Goal: Contribute content: Add original content to the website for others to see

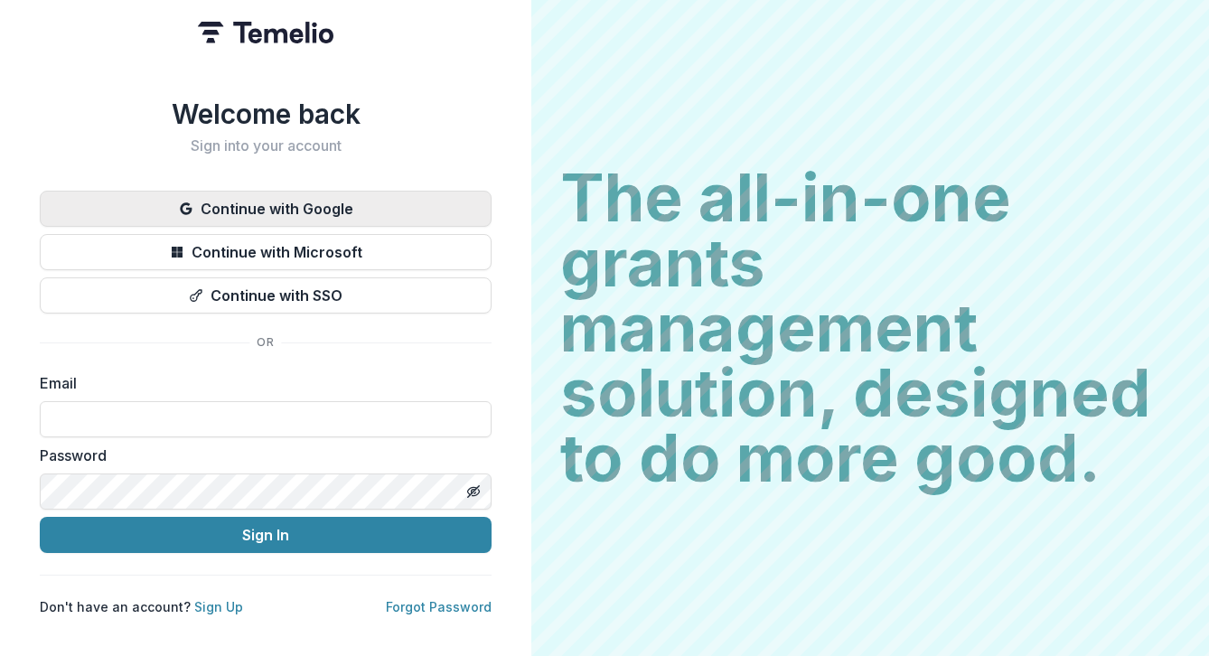
click at [324, 205] on button "Continue with Google" at bounding box center [266, 209] width 452 height 36
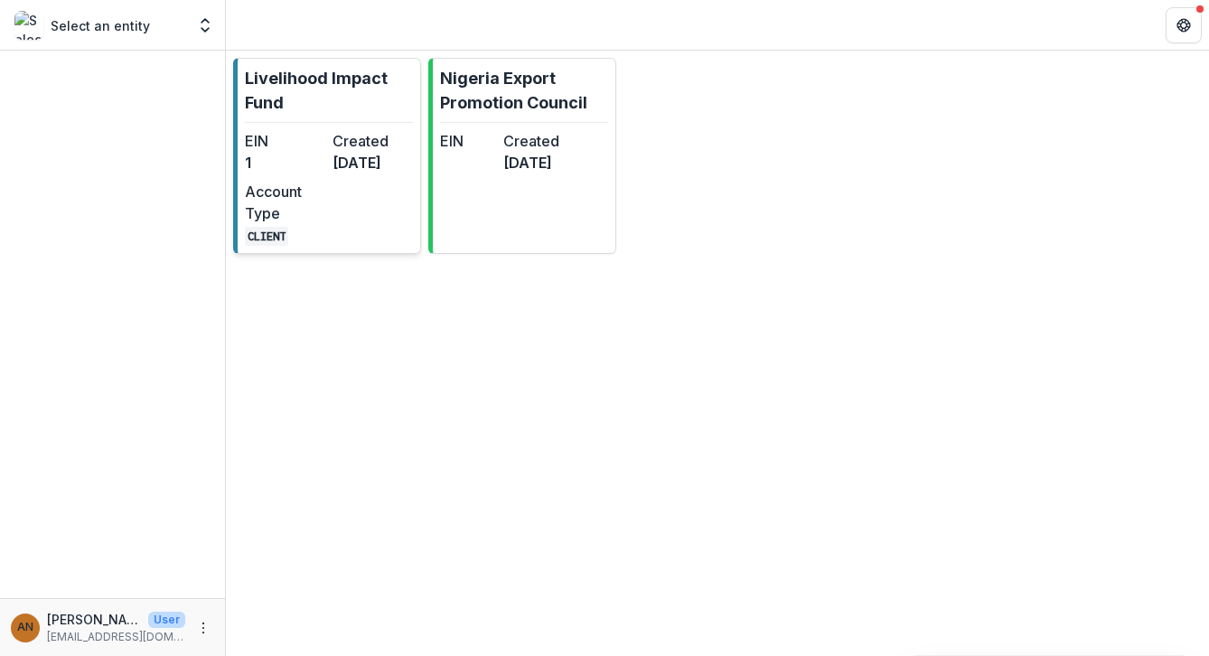
click at [325, 77] on p "Livelihood Impact Fund" at bounding box center [329, 90] width 168 height 49
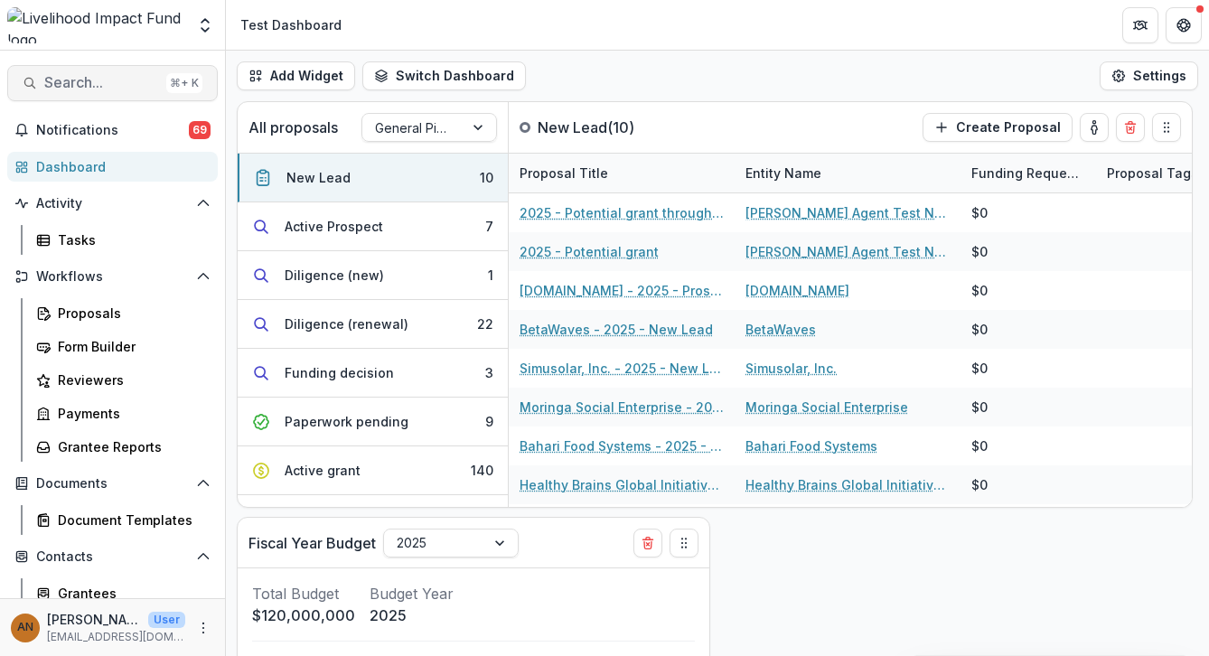
click at [118, 80] on span "Search..." at bounding box center [101, 82] width 115 height 17
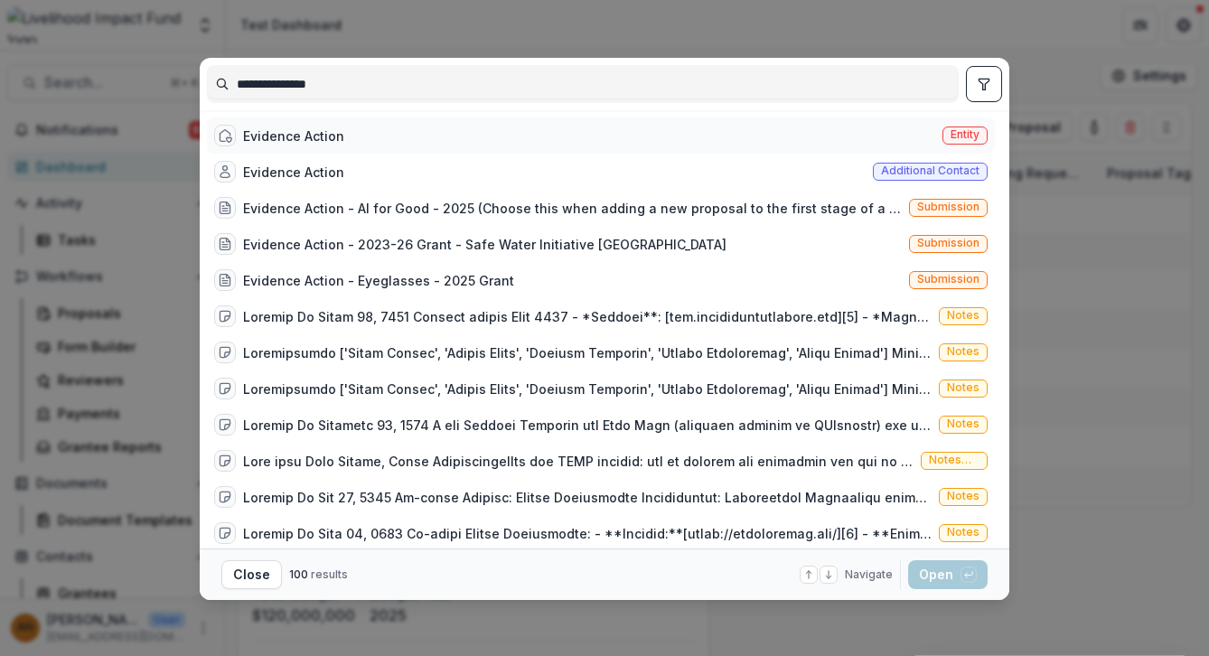
type input "**********"
click at [314, 138] on div "Evidence Action" at bounding box center [293, 135] width 101 height 19
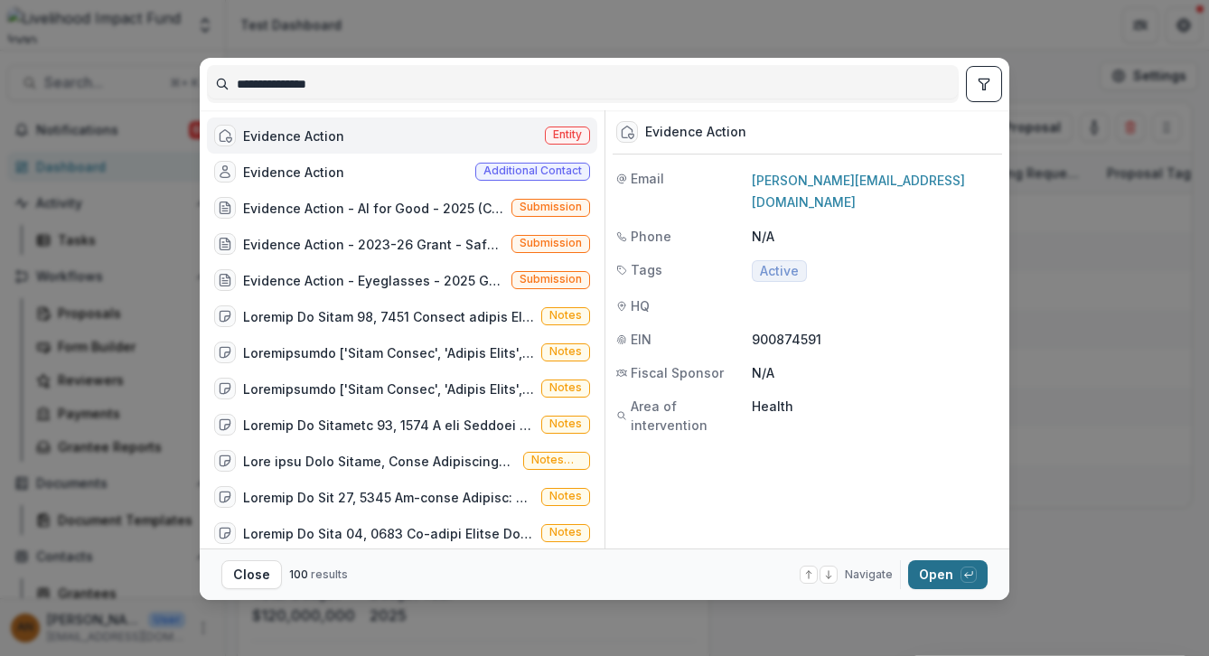
click at [922, 576] on button "Open with enter key" at bounding box center [948, 574] width 80 height 29
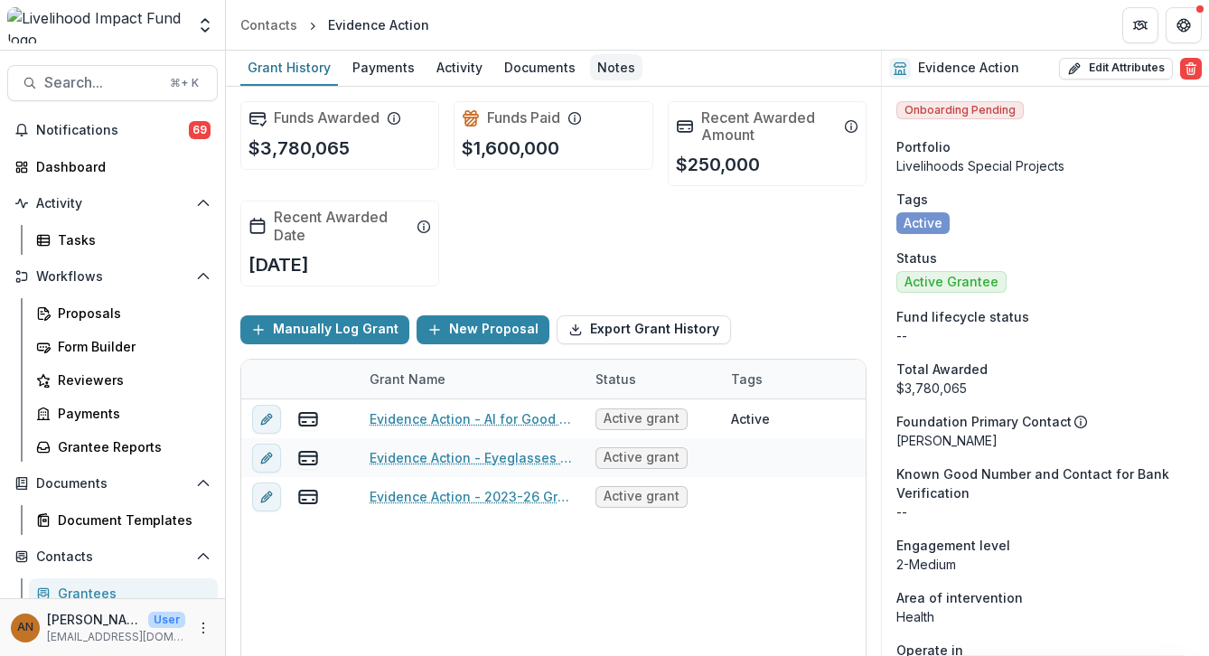
click at [609, 61] on div "Notes" at bounding box center [616, 67] width 52 height 26
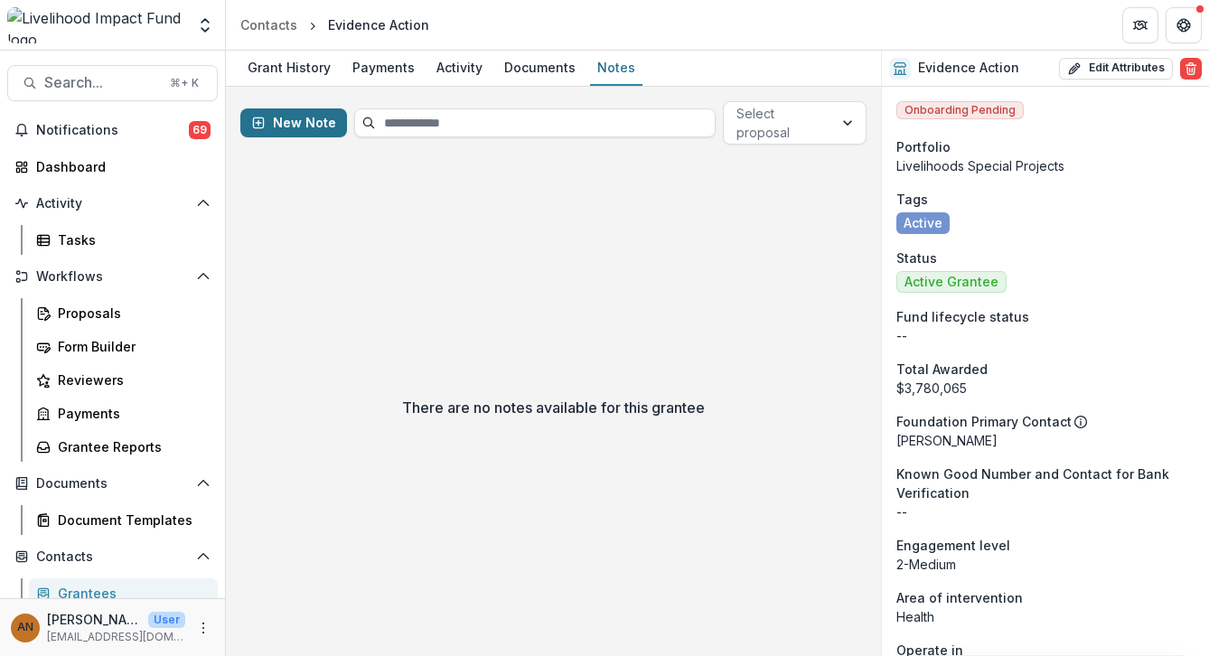
click at [313, 117] on button "New Note" at bounding box center [293, 122] width 107 height 29
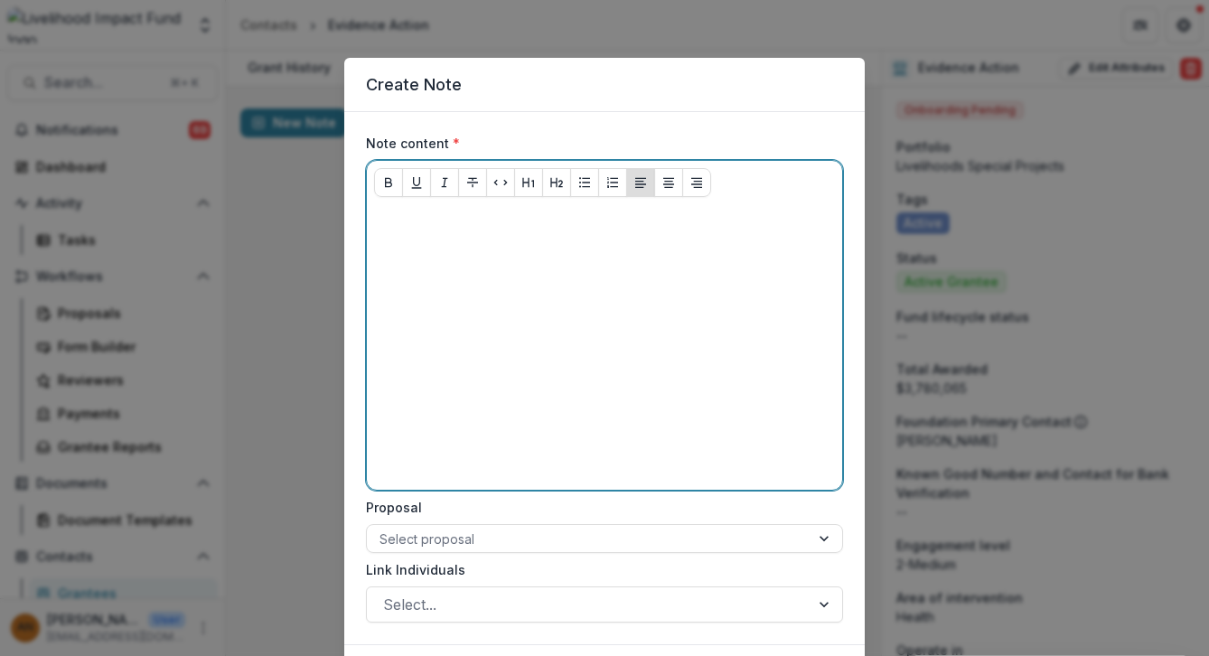
click at [440, 276] on div at bounding box center [604, 346] width 461 height 271
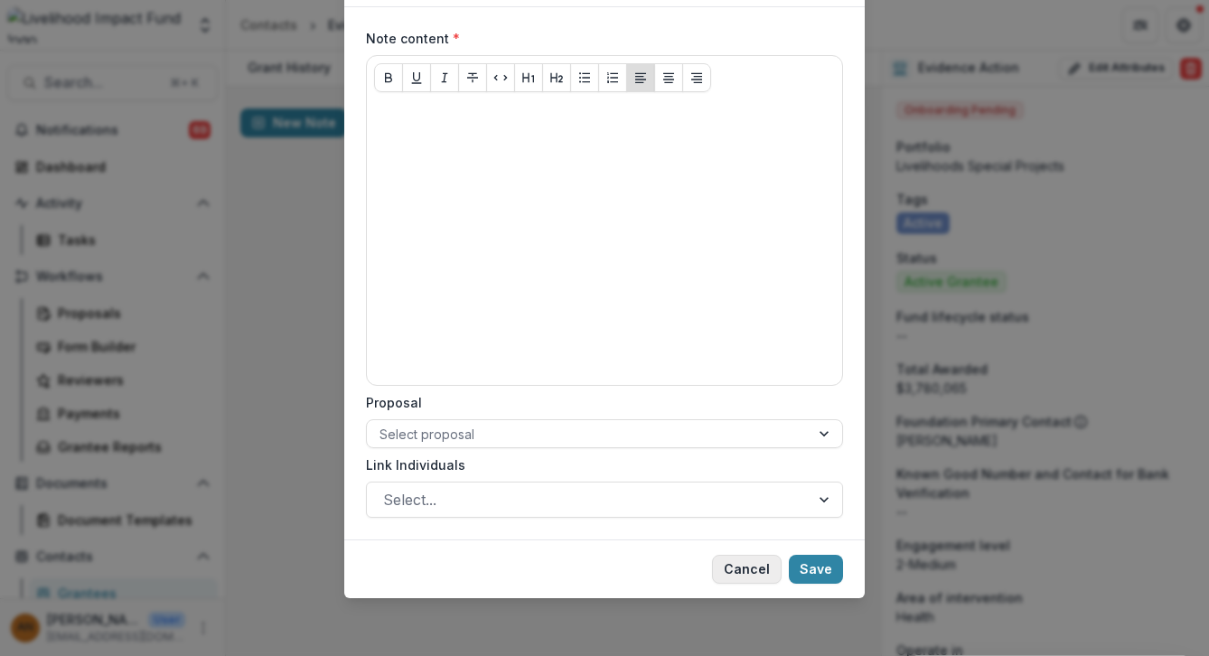
click at [744, 570] on button "Cancel" at bounding box center [747, 569] width 70 height 29
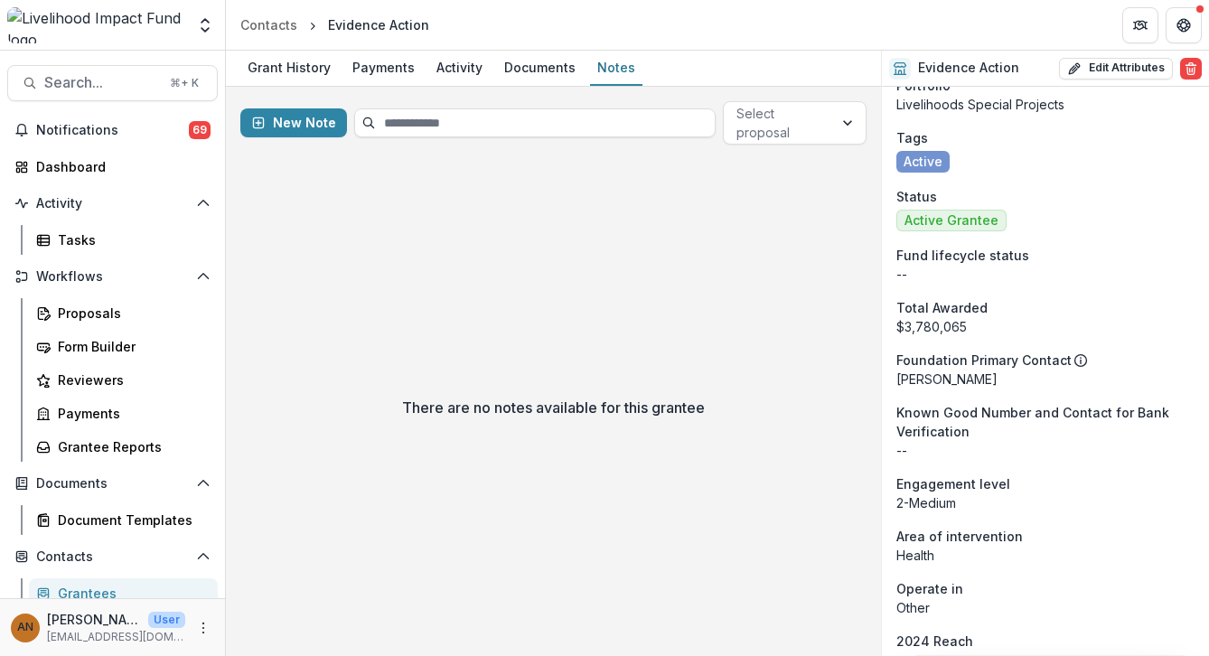
scroll to position [0, 0]
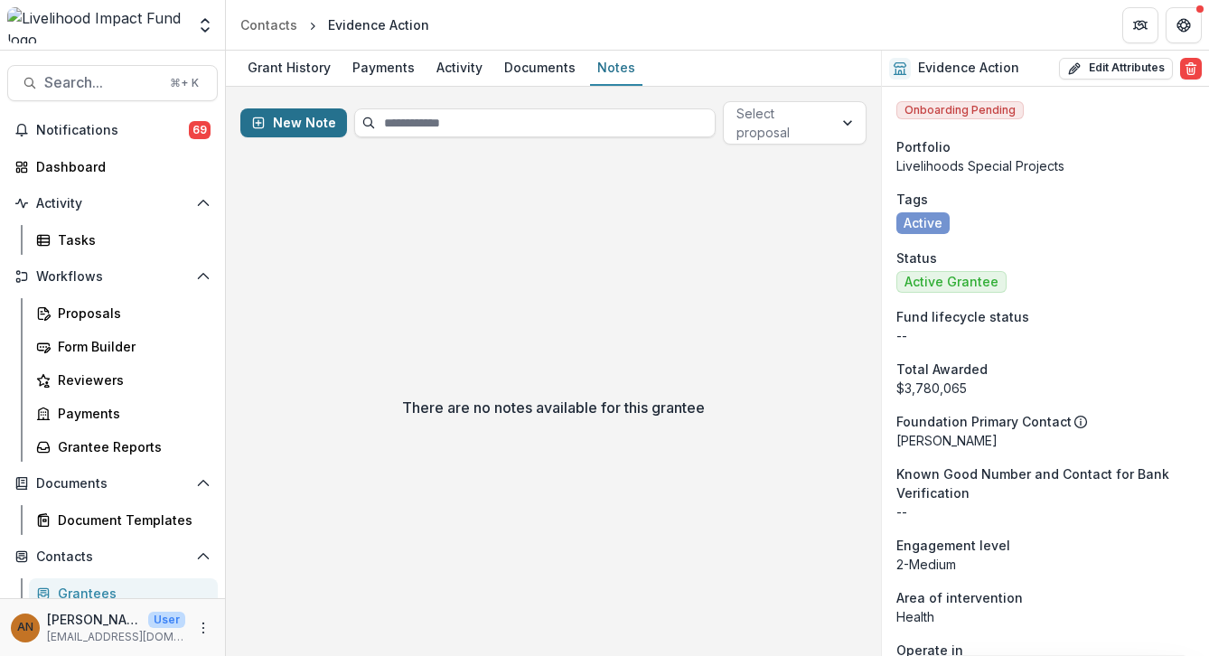
click at [307, 126] on button "New Note" at bounding box center [293, 122] width 107 height 29
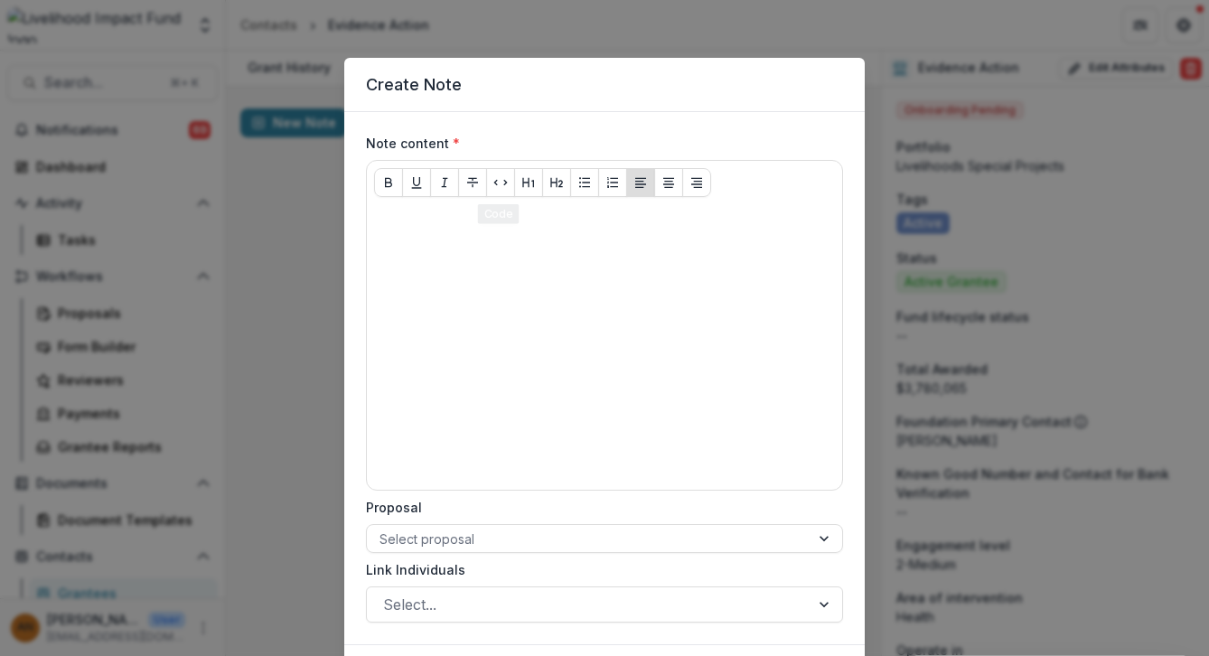
scroll to position [5, 0]
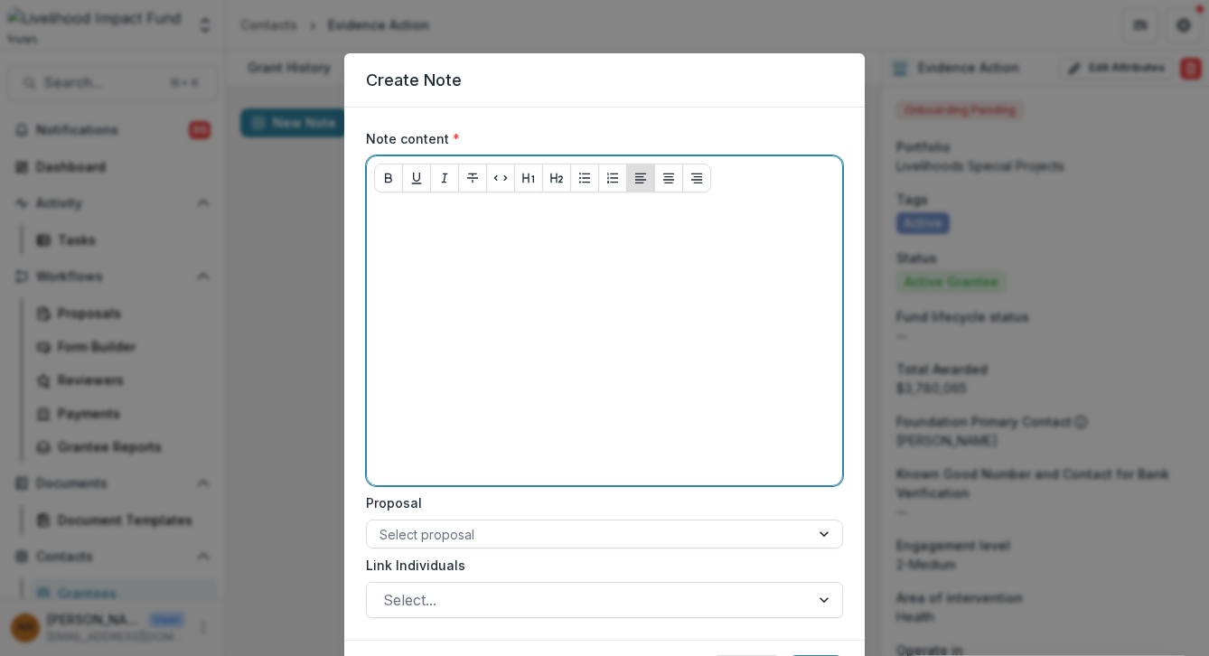
click at [439, 252] on div at bounding box center [604, 342] width 461 height 271
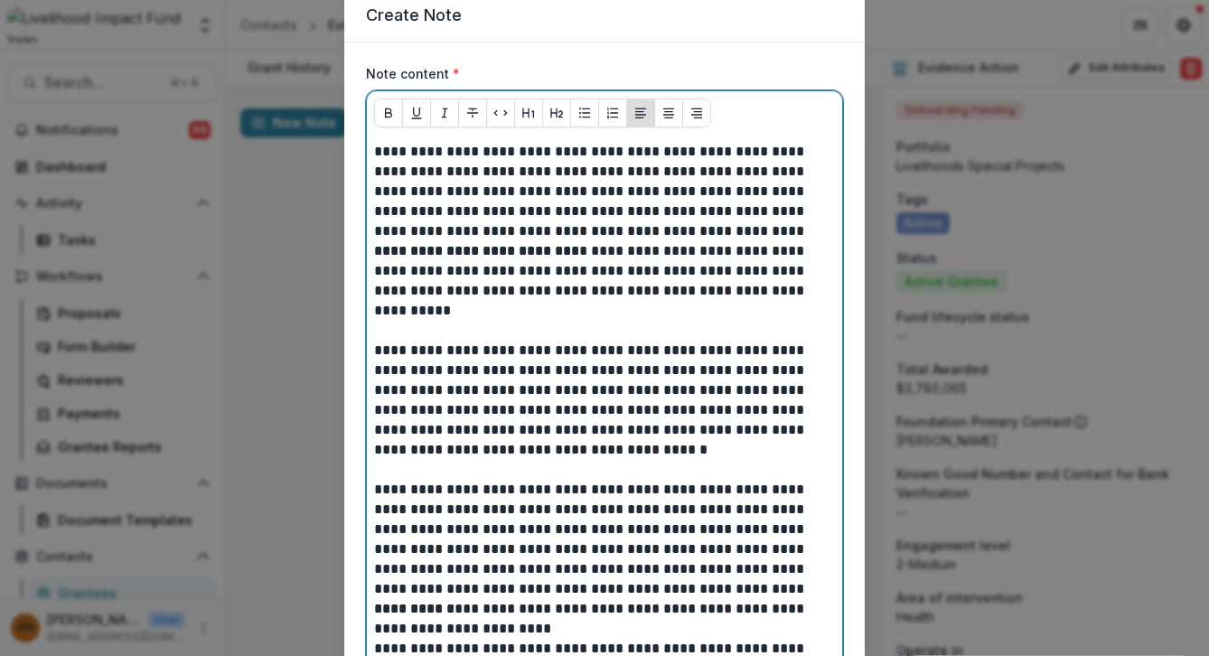
scroll to position [0, 0]
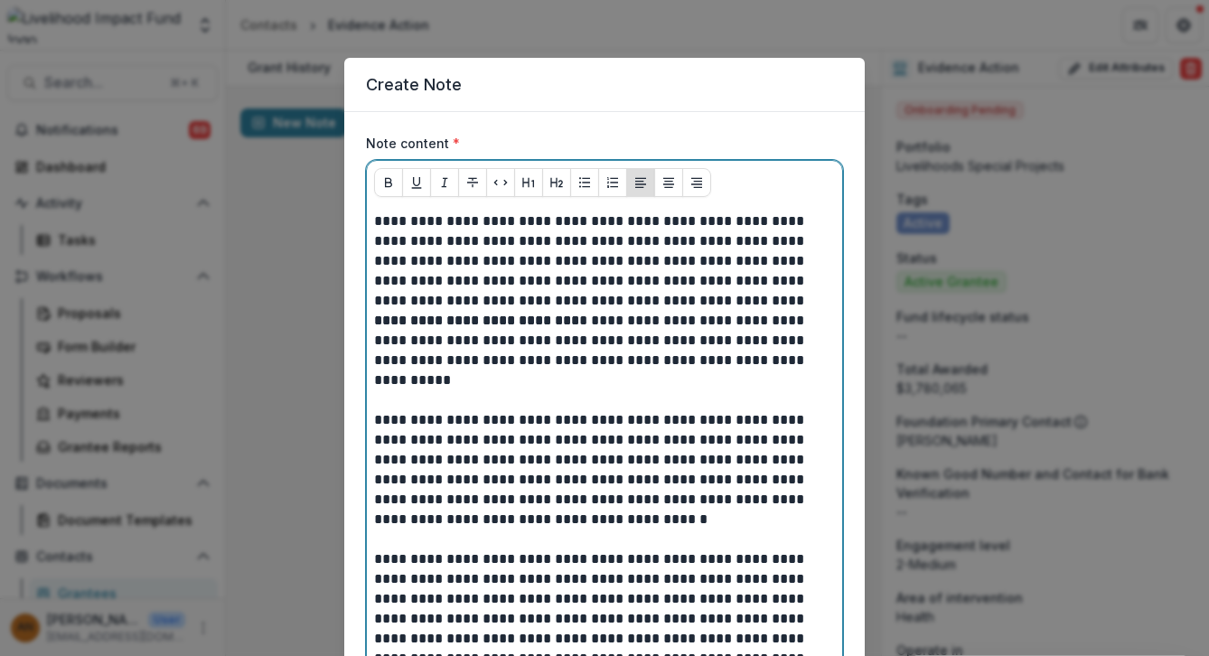
click at [598, 218] on p "**********" at bounding box center [604, 260] width 461 height 99
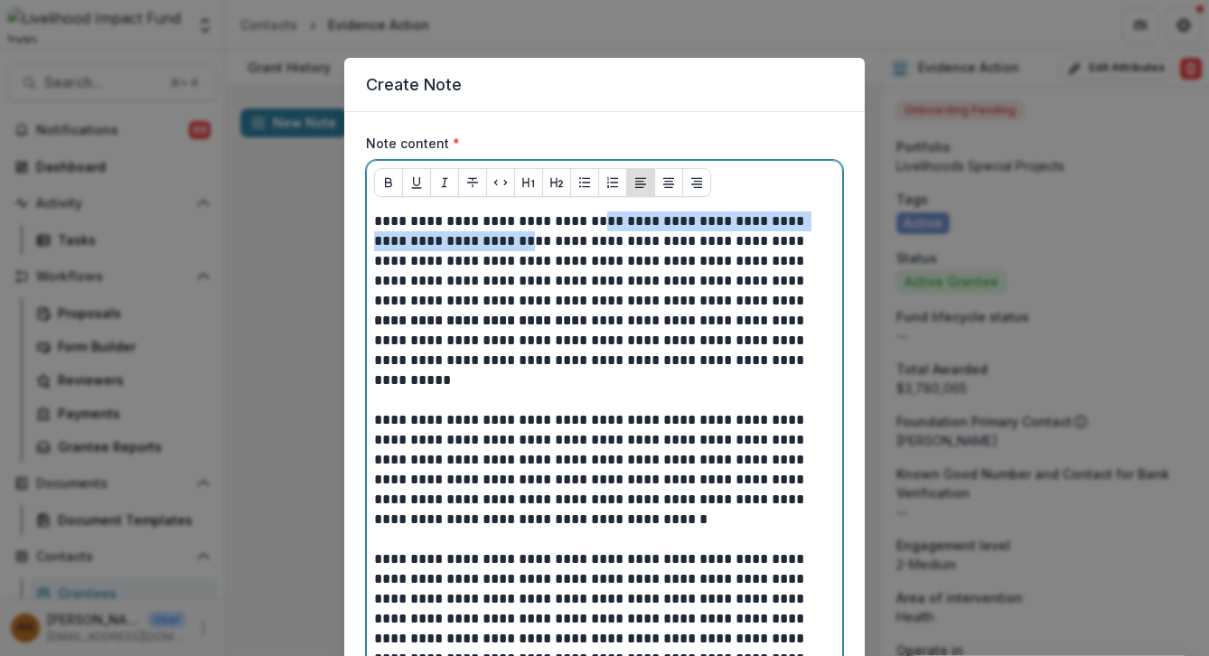
drag, startPoint x: 598, startPoint y: 218, endPoint x: 478, endPoint y: 241, distance: 122.4
click at [478, 241] on p "**********" at bounding box center [604, 260] width 461 height 99
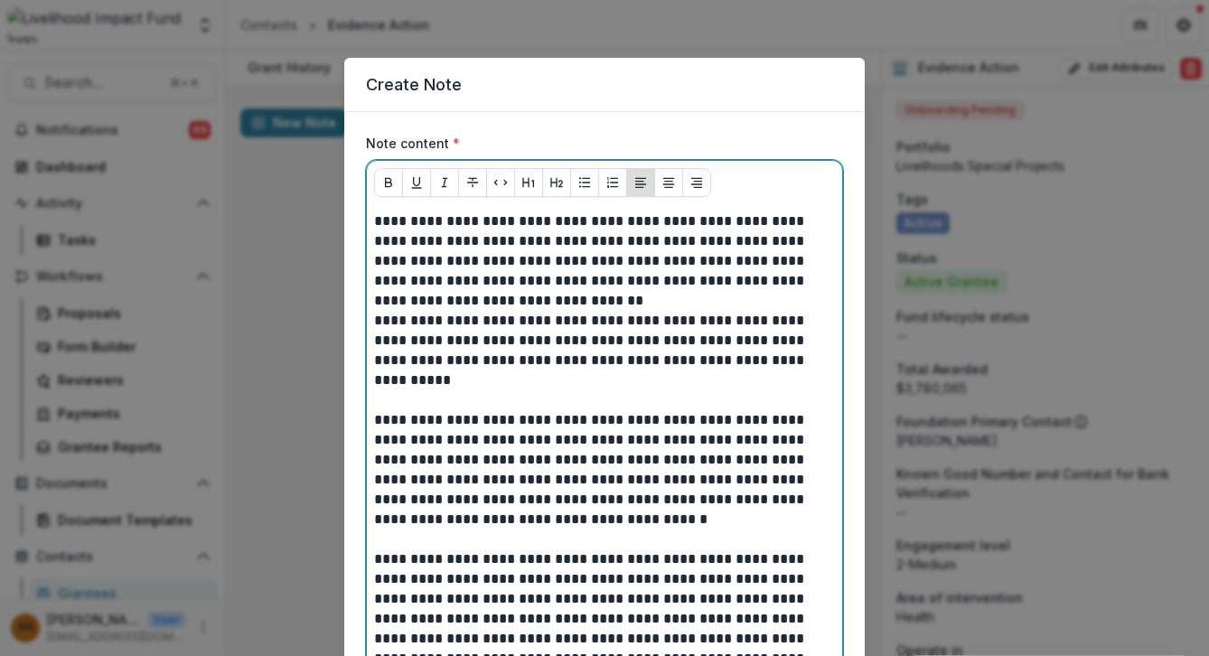
click at [632, 221] on p "**********" at bounding box center [604, 260] width 461 height 99
click at [639, 300] on p "**********" at bounding box center [604, 260] width 461 height 99
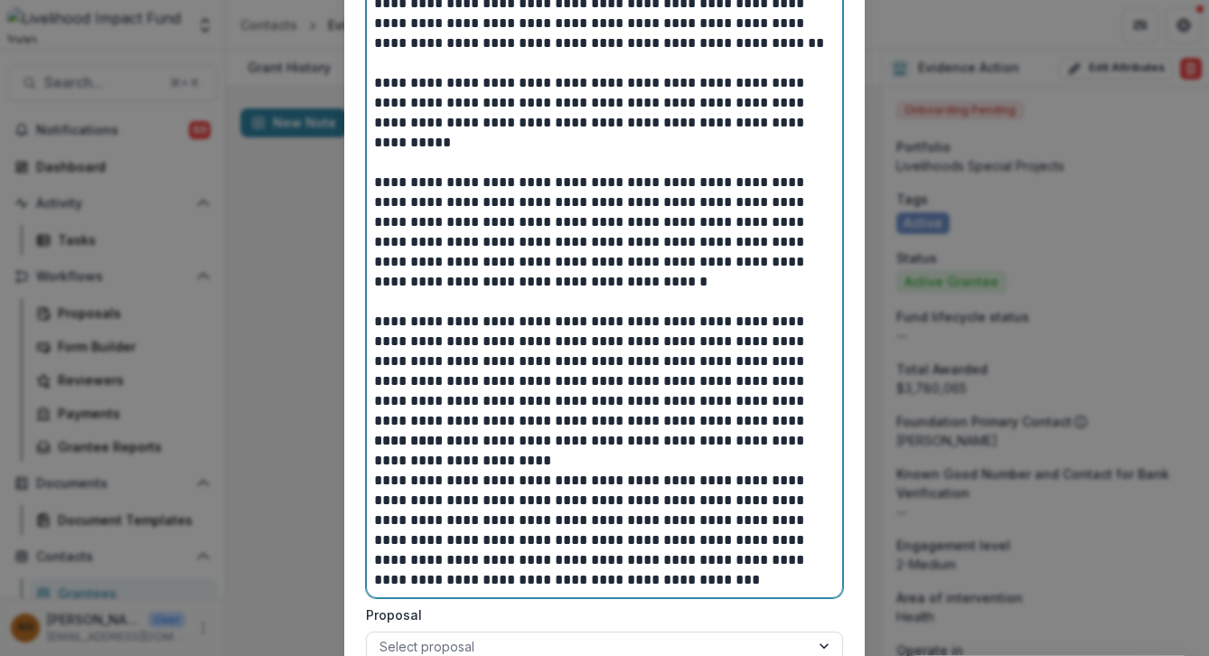
scroll to position [260, 0]
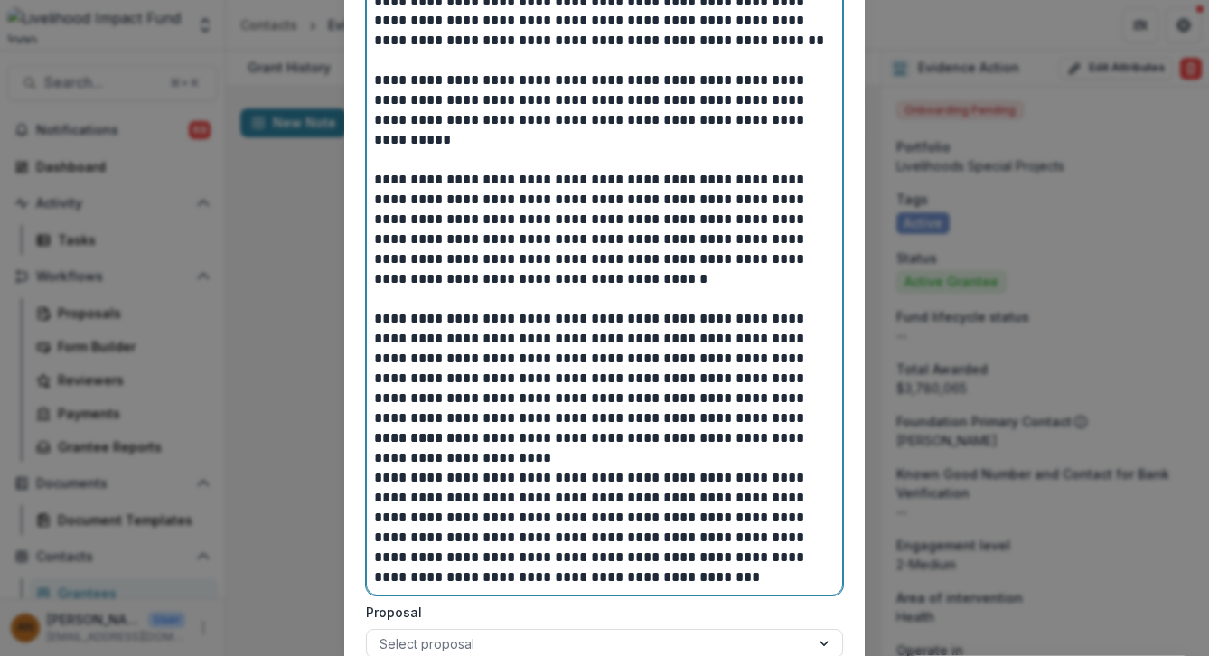
click at [500, 459] on p "**********" at bounding box center [604, 448] width 461 height 40
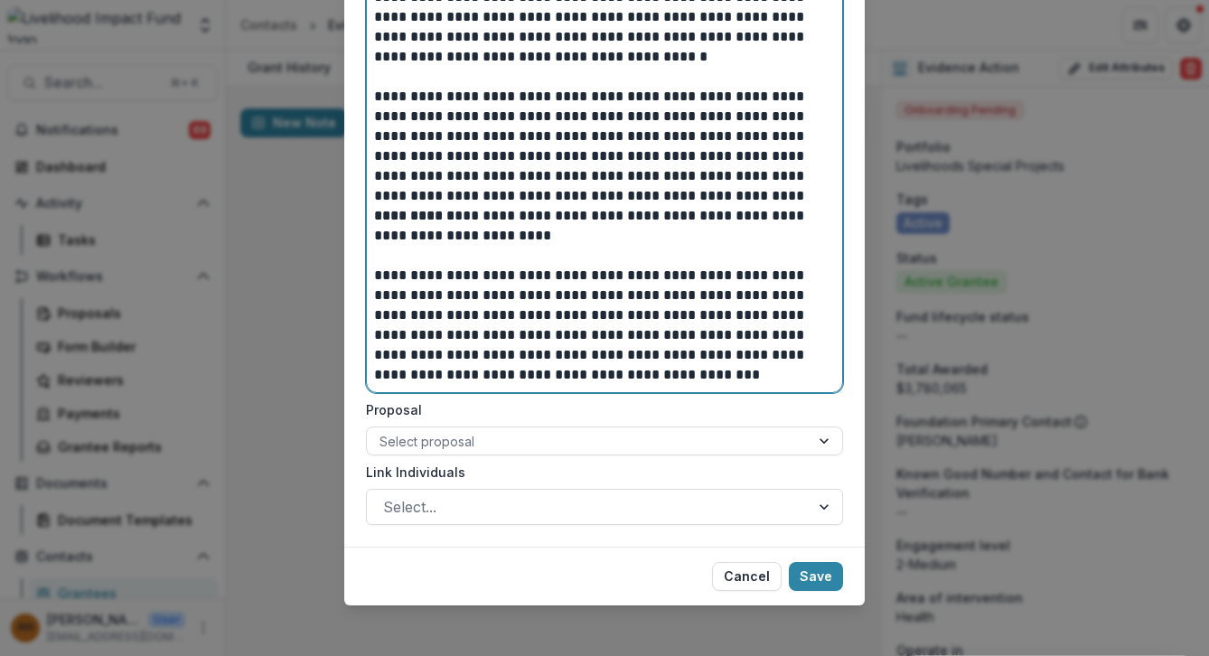
scroll to position [490, 0]
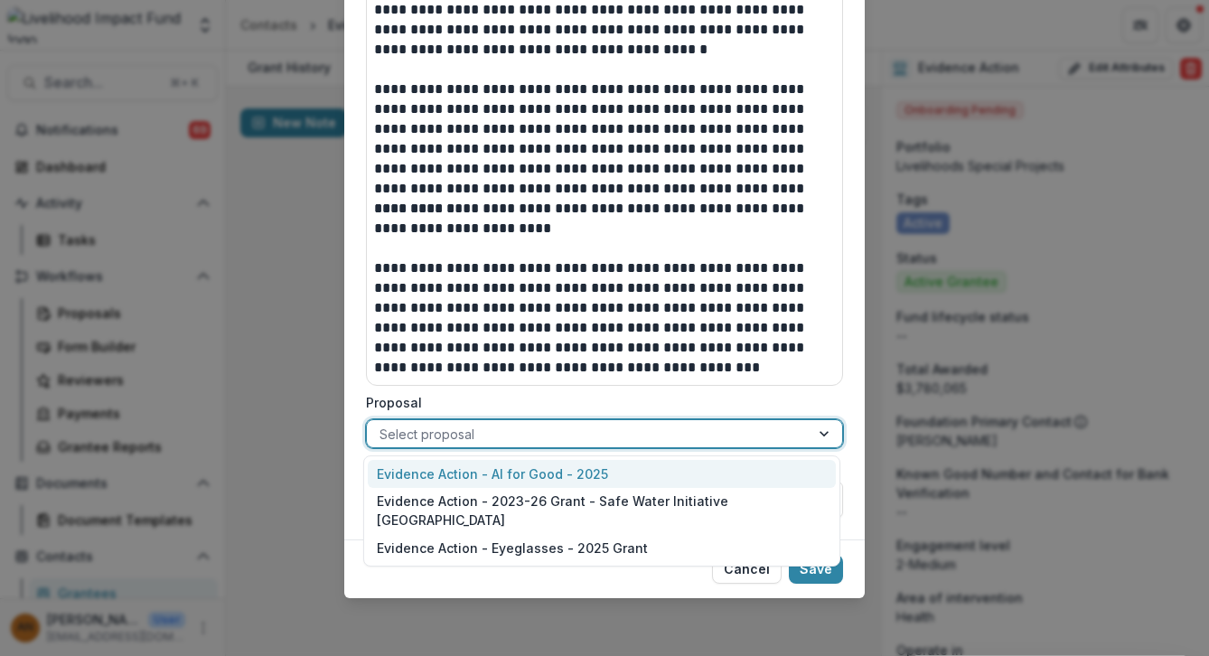
click at [595, 433] on div at bounding box center [587, 434] width 417 height 23
click at [572, 474] on div "Evidence Action - AI for Good - 2025" at bounding box center [602, 474] width 468 height 28
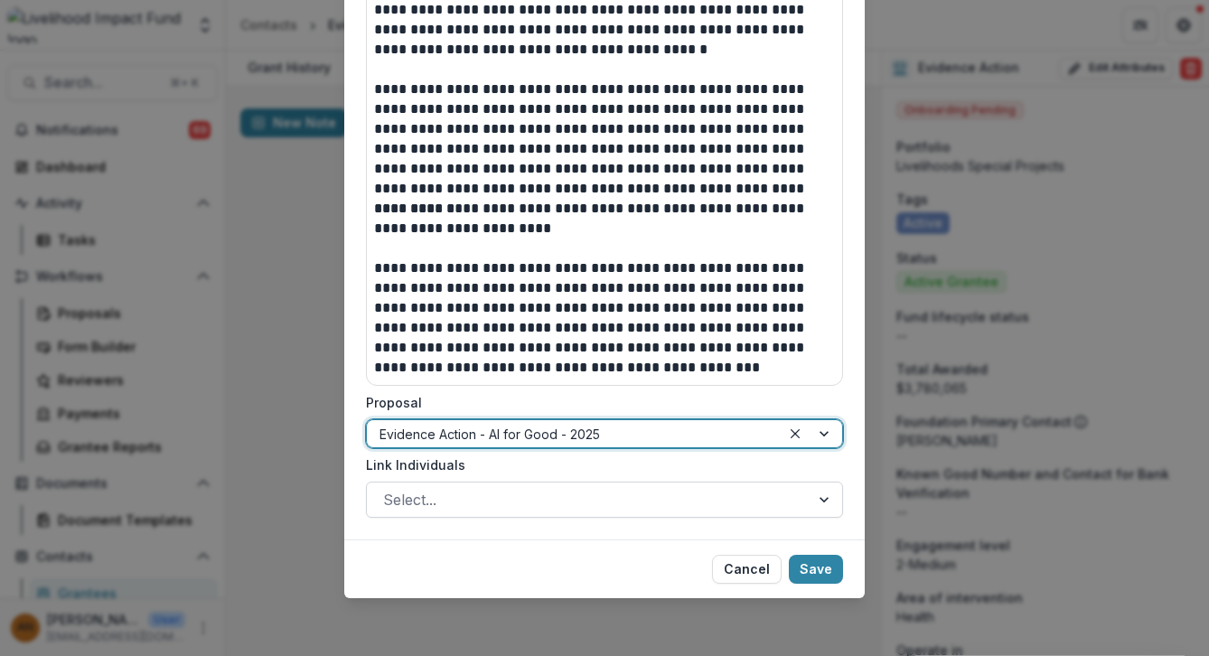
click at [547, 502] on div at bounding box center [588, 499] width 410 height 25
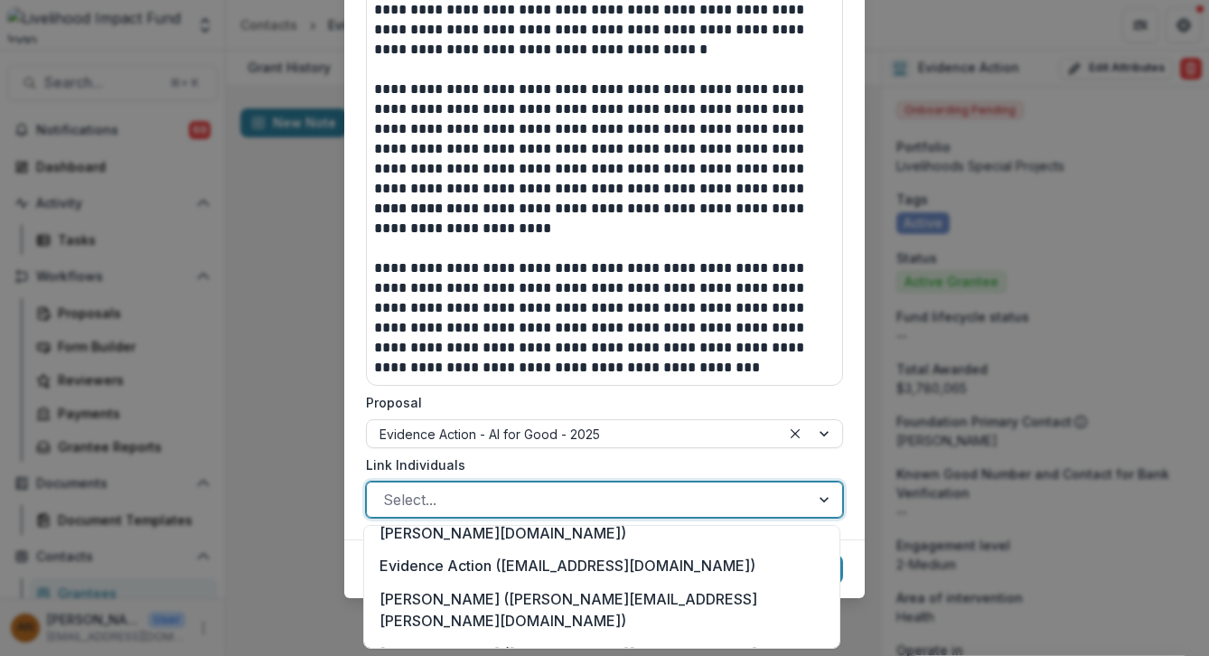
scroll to position [485, 0]
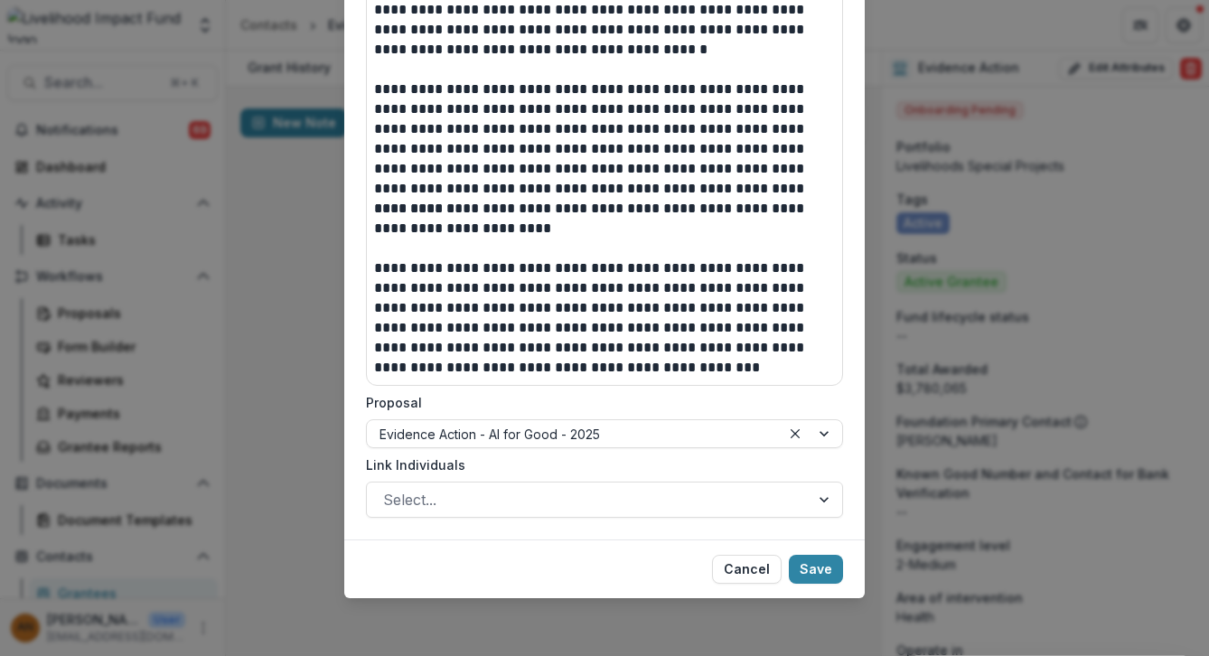
click at [660, 462] on label "Link Individuals" at bounding box center [599, 464] width 466 height 19
click at [388, 489] on input "Link Individuals" at bounding box center [385, 500] width 5 height 22
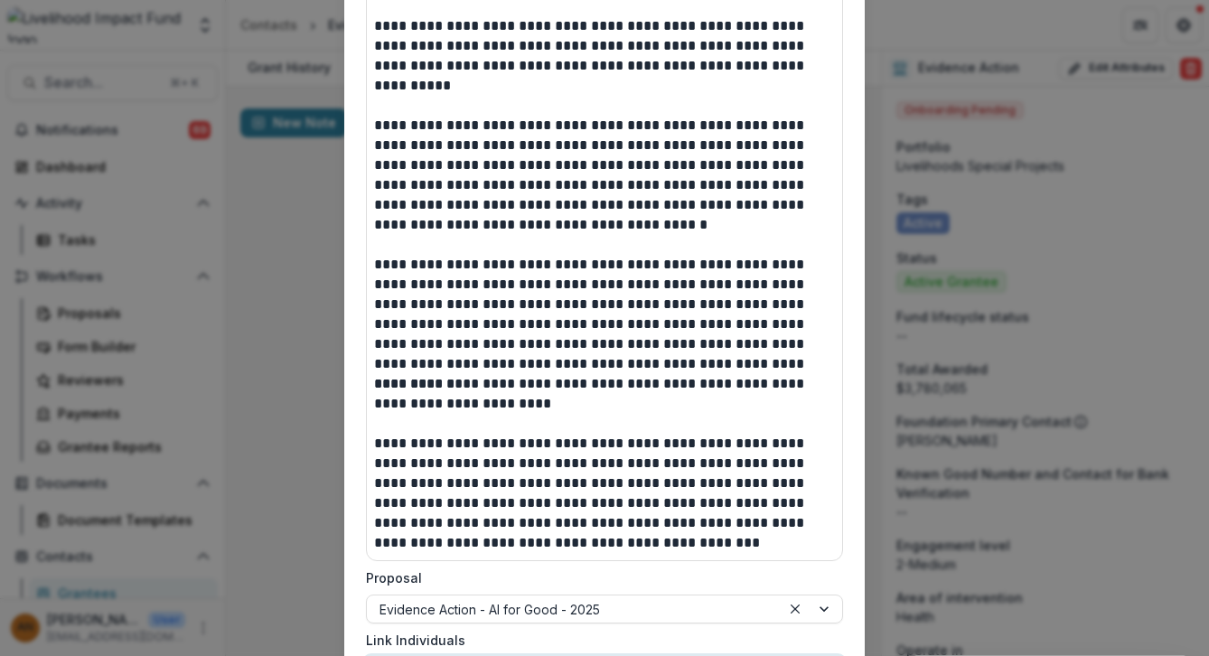
scroll to position [490, 0]
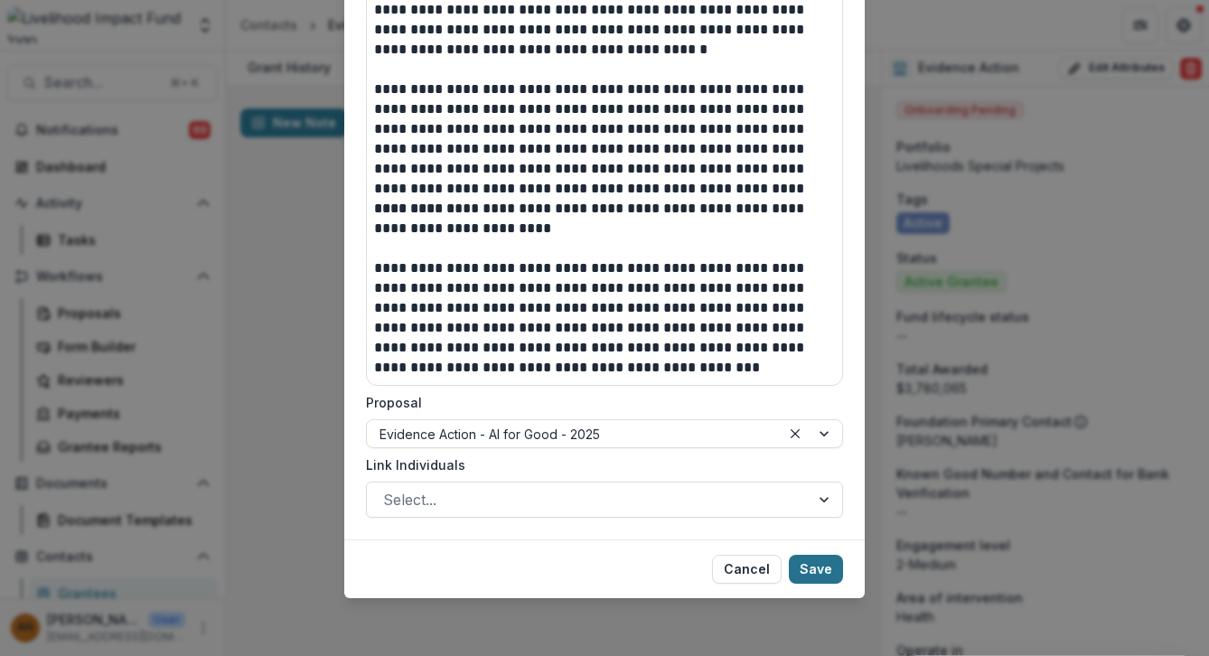
click at [818, 576] on button "Save" at bounding box center [816, 569] width 54 height 29
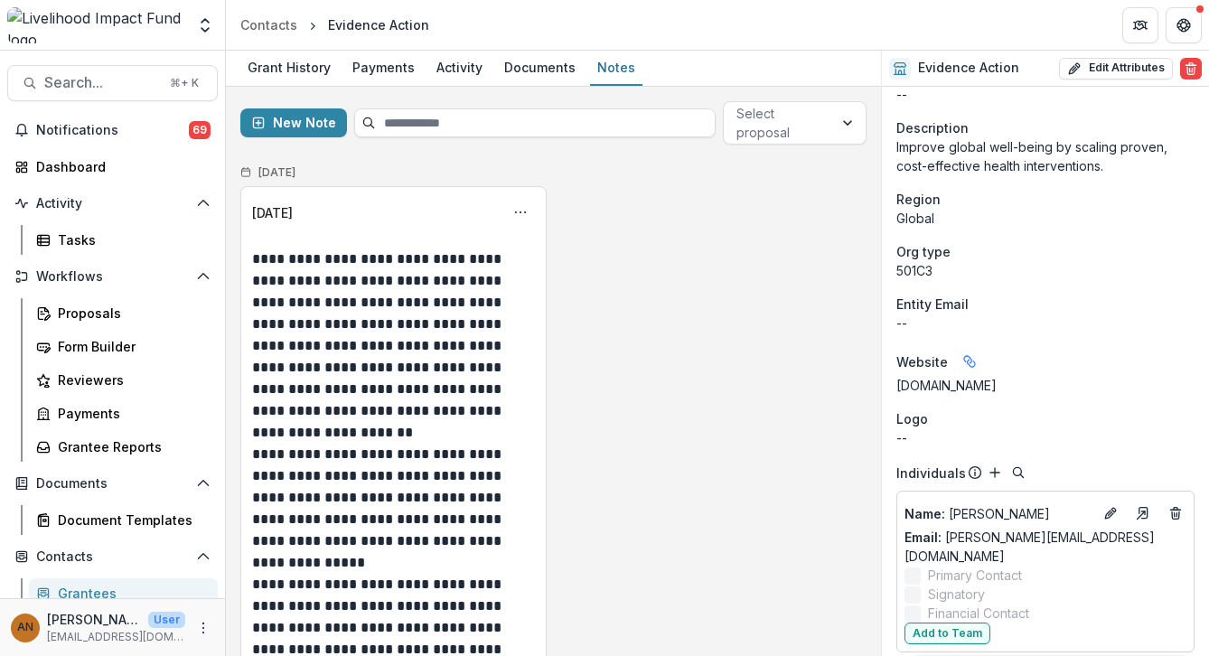
scroll to position [628, 0]
